Goal: Task Accomplishment & Management: Complete application form

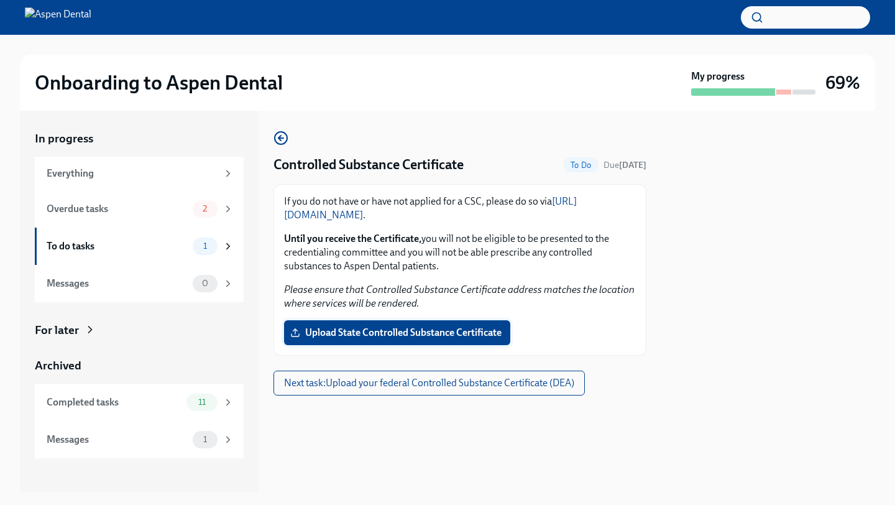
click at [377, 333] on span "Upload State Controlled Substance Certificate" at bounding box center [397, 332] width 209 height 12
click at [0, 0] on input "Upload State Controlled Substance Certificate" at bounding box center [0, 0] width 0 height 0
click at [201, 200] on div "2" at bounding box center [205, 208] width 25 height 17
